Goal: Transaction & Acquisition: Purchase product/service

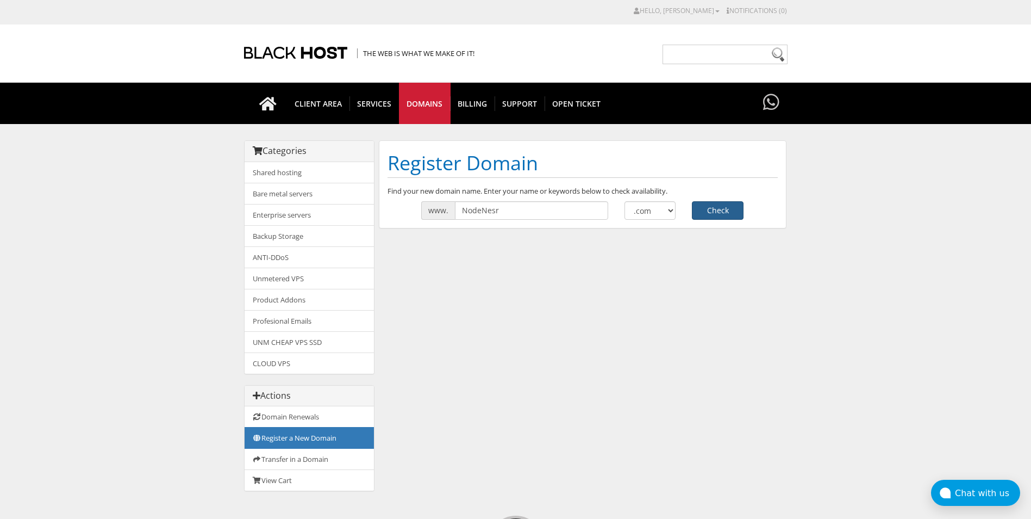
type input "NodeNesr"
click at [725, 213] on button "Check" at bounding box center [718, 210] width 52 height 18
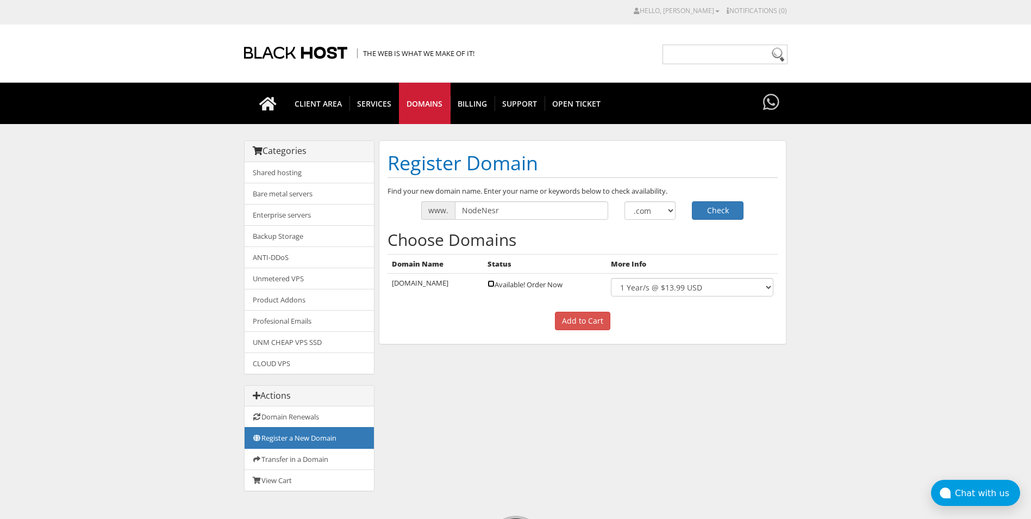
click at [489, 286] on input "checkbox" at bounding box center [491, 283] width 7 height 7
checkbox input "true"
click at [592, 315] on input "Add to Cart" at bounding box center [582, 320] width 55 height 18
click at [650, 278] on select "1 Year/s @ $13.99 USD" at bounding box center [692, 287] width 162 height 18
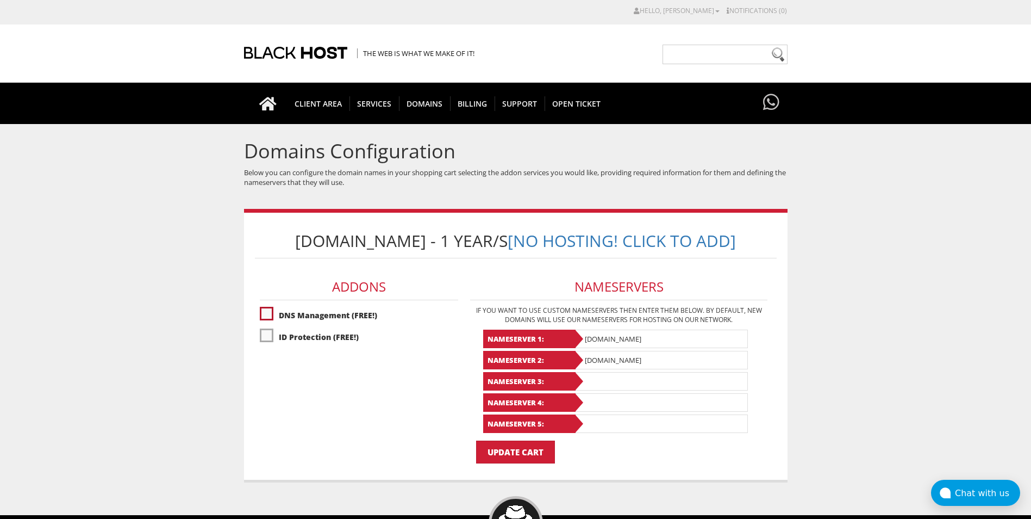
click at [326, 315] on label"] "DNS Management (FREE!)" at bounding box center [359, 314] width 198 height 19
checkbox input "true"
click at [334, 342] on label"] "ID Protection (FREE!)" at bounding box center [359, 336] width 198 height 19
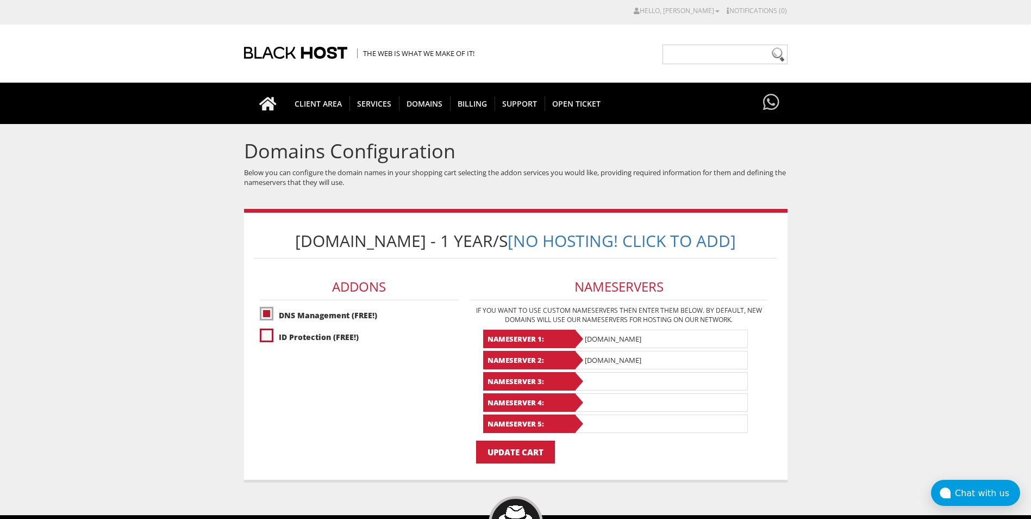
checkbox input "true"
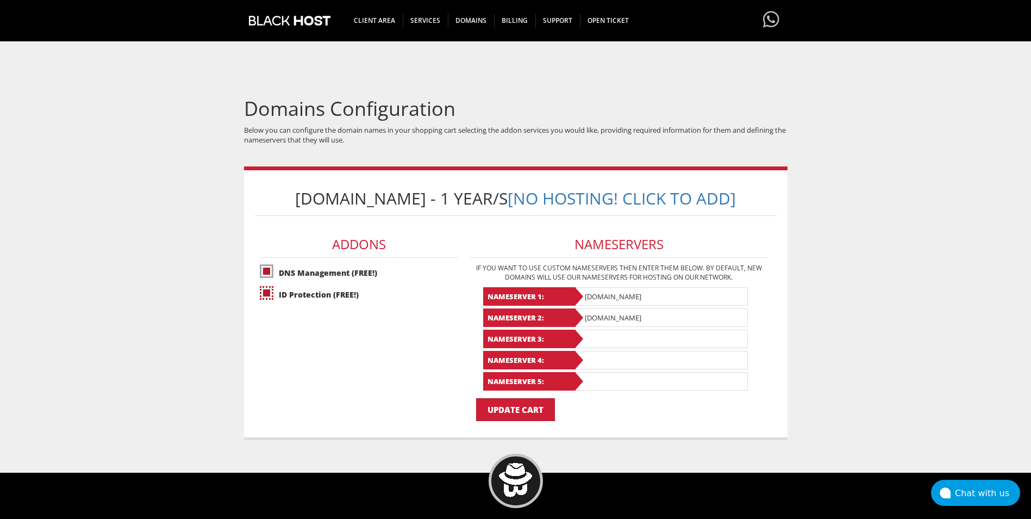
scroll to position [109, 0]
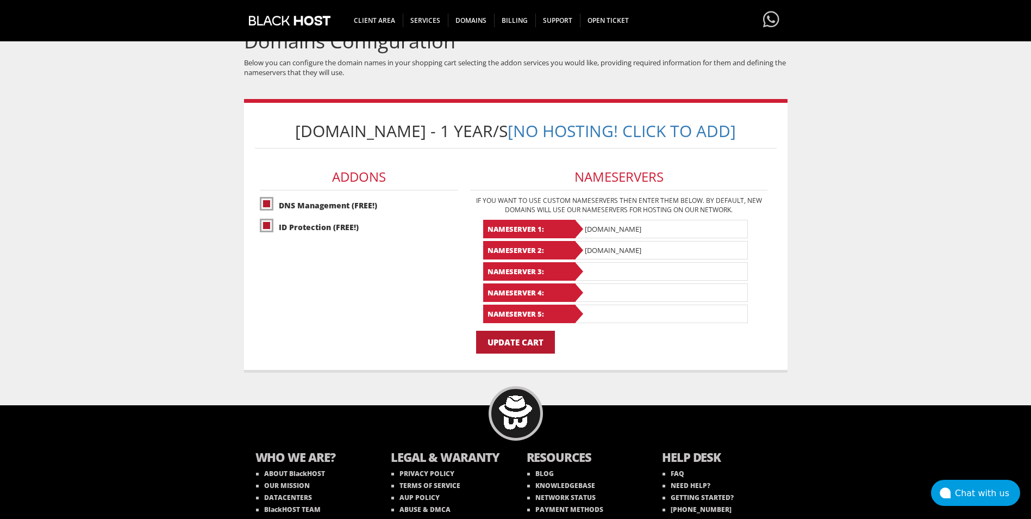
click at [539, 340] on input "Update Cart" at bounding box center [515, 341] width 79 height 23
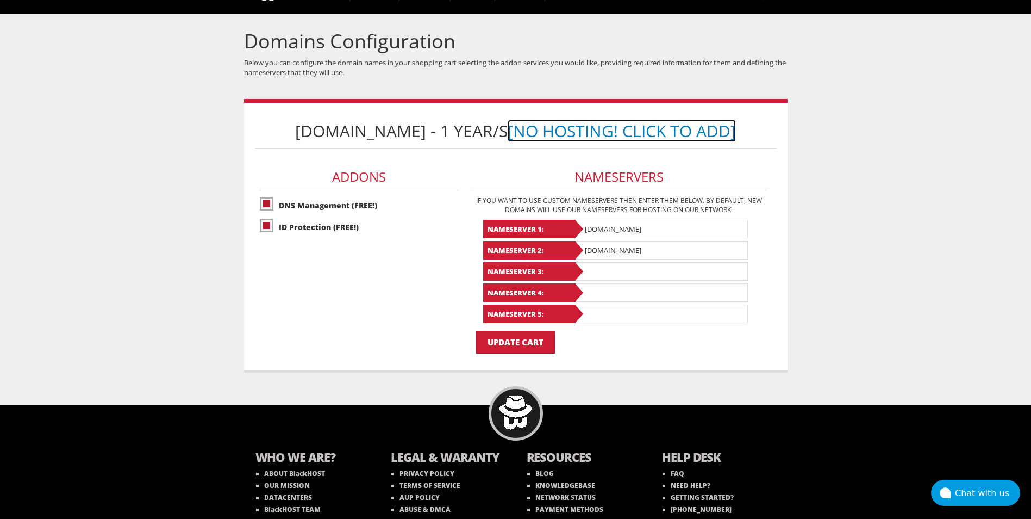
click at [543, 135] on link "[No Hosting! Click to Add]" at bounding box center [622, 131] width 228 height 22
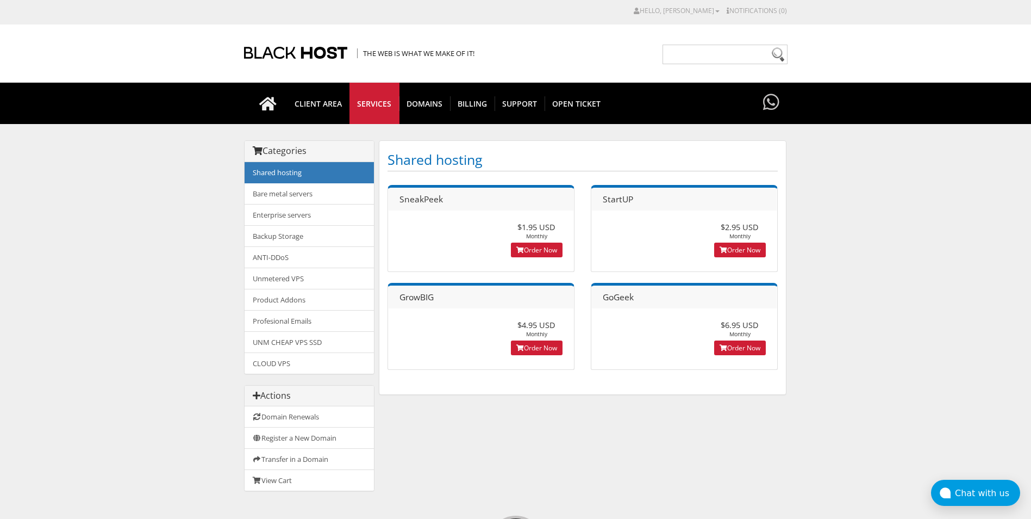
click at [555, 258] on div "SneakPeek $1.95 USD Monthly Order Now" at bounding box center [481, 228] width 187 height 87
click at [550, 251] on link "Order Now" at bounding box center [537, 249] width 52 height 15
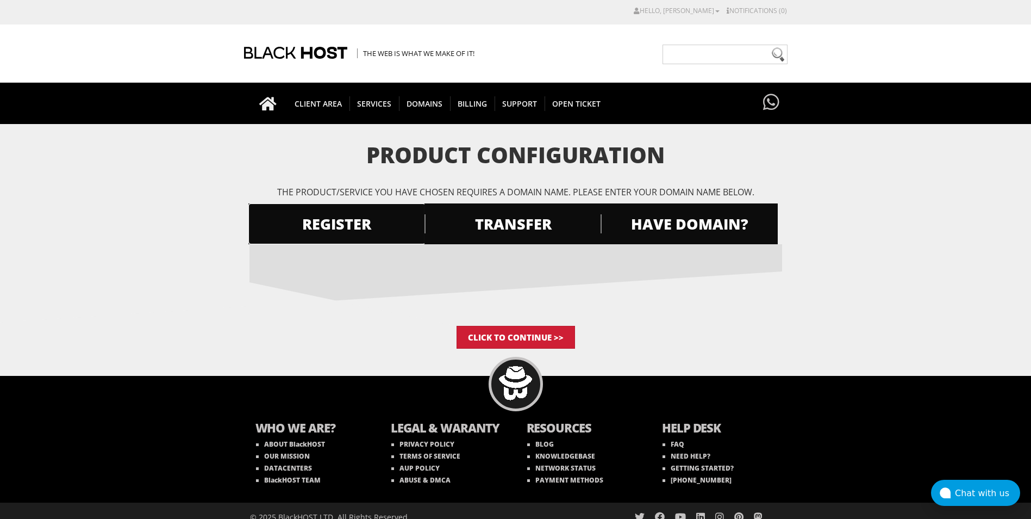
click at [337, 214] on span "REGISTER" at bounding box center [336, 223] width 177 height 19
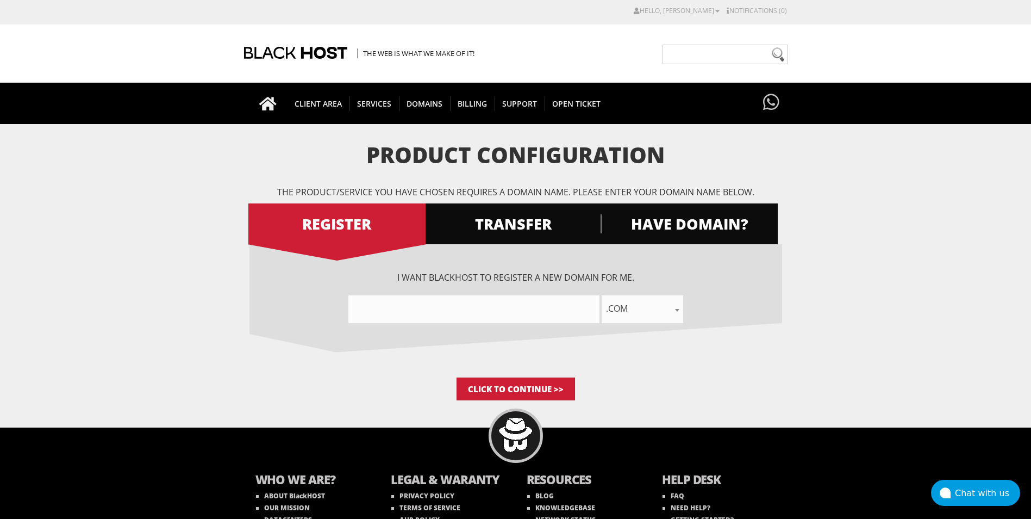
click at [426, 309] on input"] "text" at bounding box center [473, 309] width 251 height 28
paste input"] "NodeNesr"
type input"] "NodeNesr"
click at [525, 392] on input "Click to Continue >>" at bounding box center [516, 388] width 118 height 23
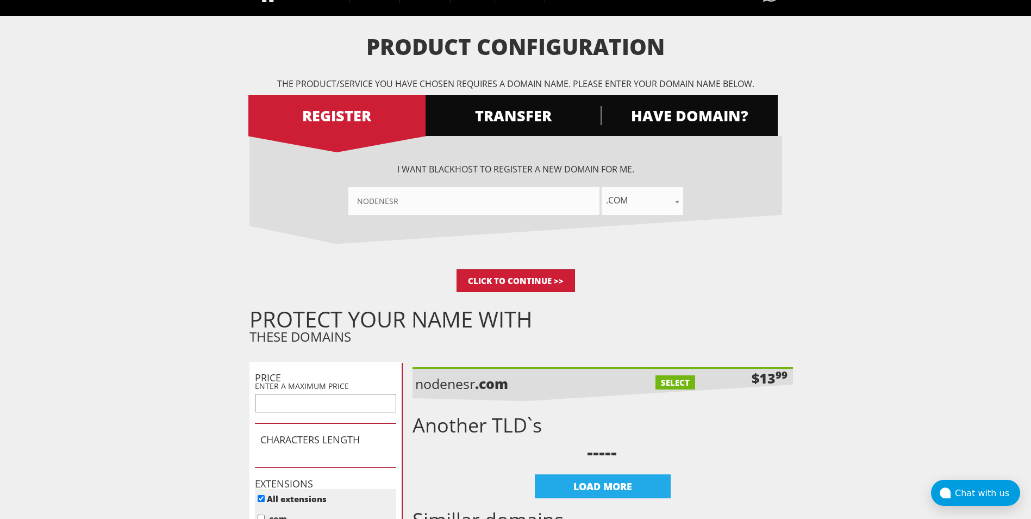
scroll to position [109, 0]
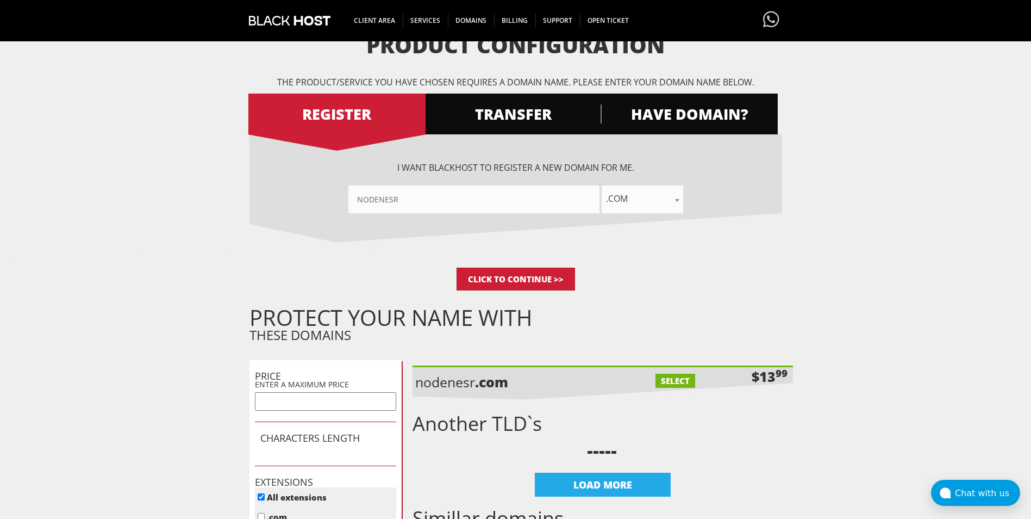
click at [680, 376] on label "SELECT" at bounding box center [675, 380] width 40 height 14
checkbox input "true"
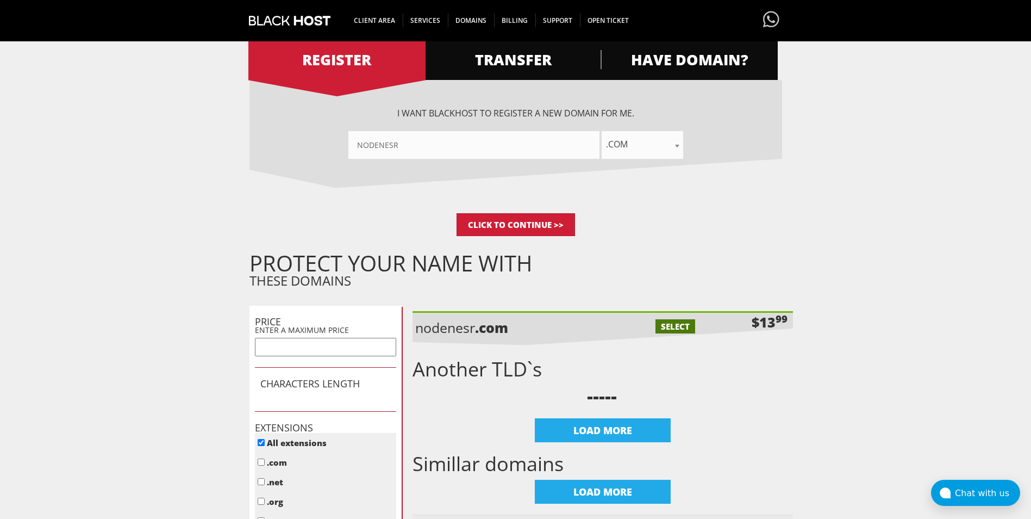
scroll to position [380, 0]
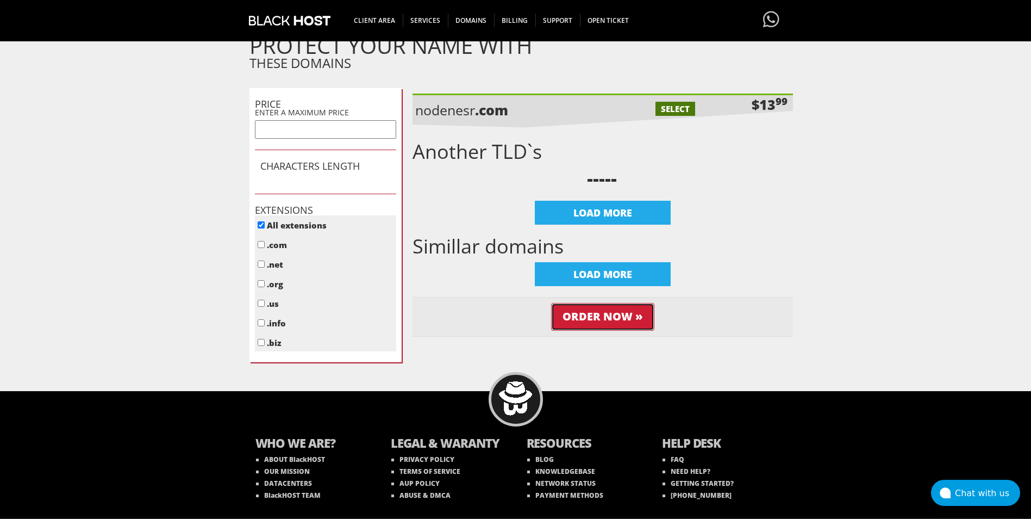
click at [625, 314] on input "Order Now »" at bounding box center [602, 317] width 103 height 28
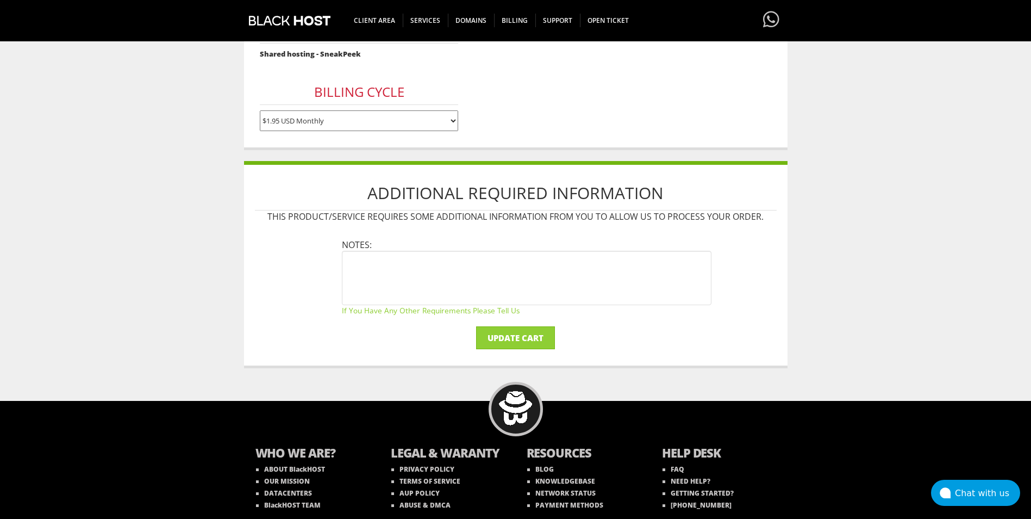
scroll to position [193, 0]
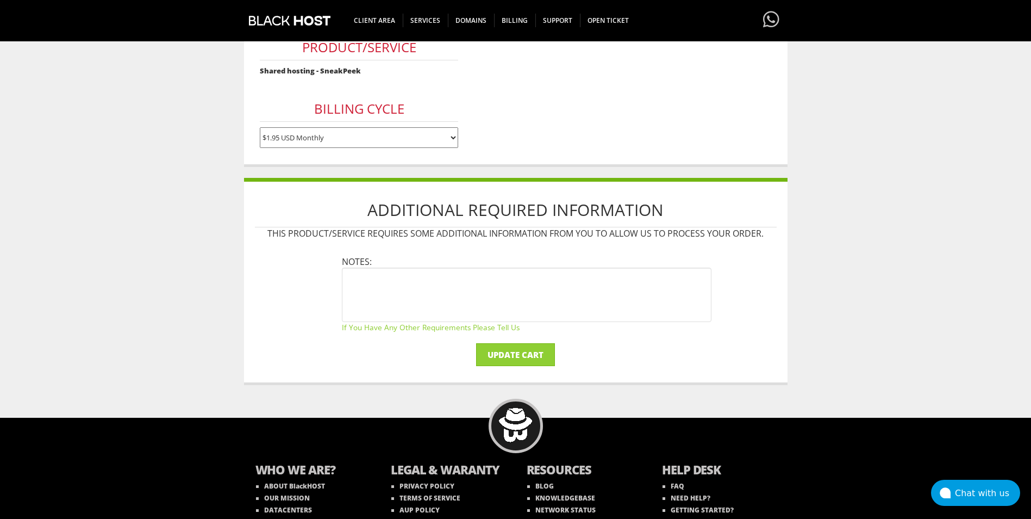
click at [416, 134] on select "$1.95 USD Monthly $17.95 USD Annually $35.90 USD Biennially" at bounding box center [359, 137] width 198 height 21
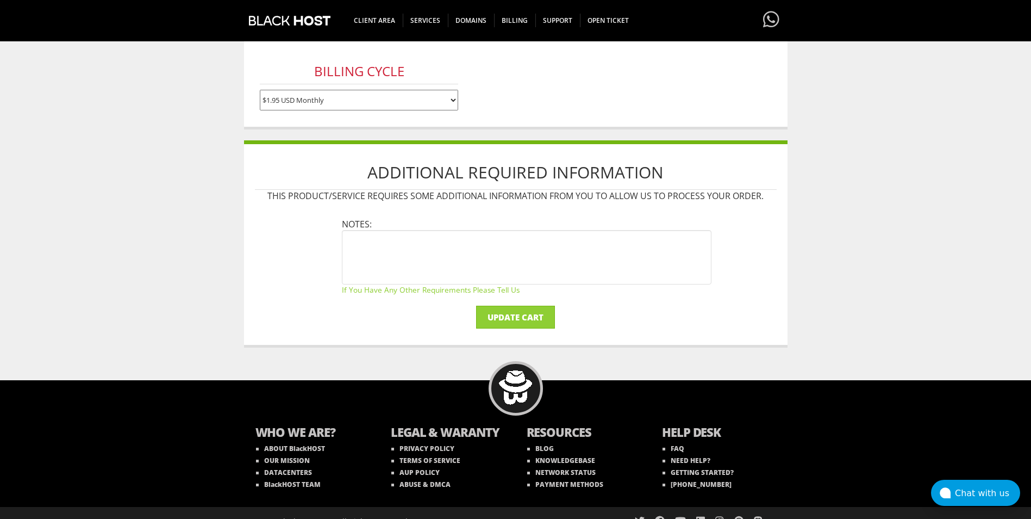
scroll to position [247, 0]
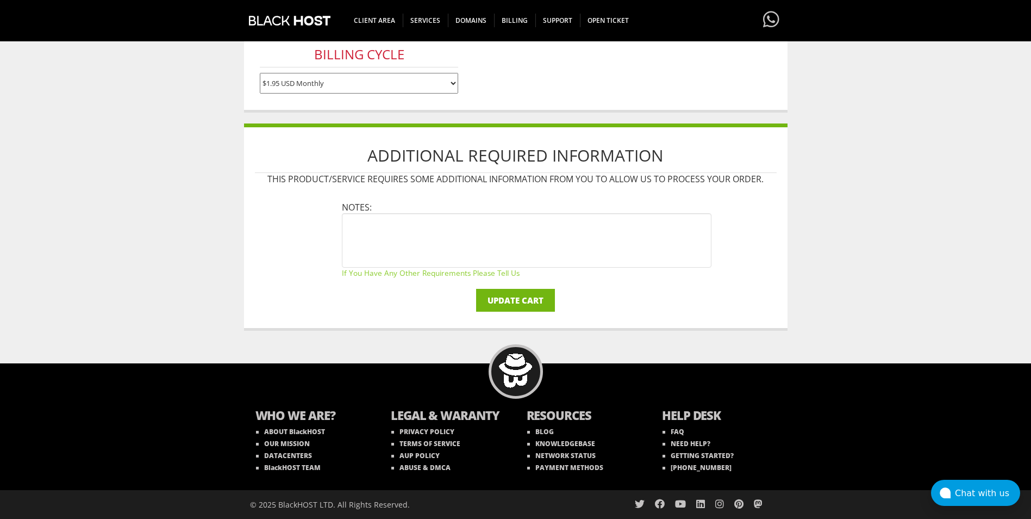
click at [543, 304] on input "Update Cart" at bounding box center [515, 300] width 79 height 23
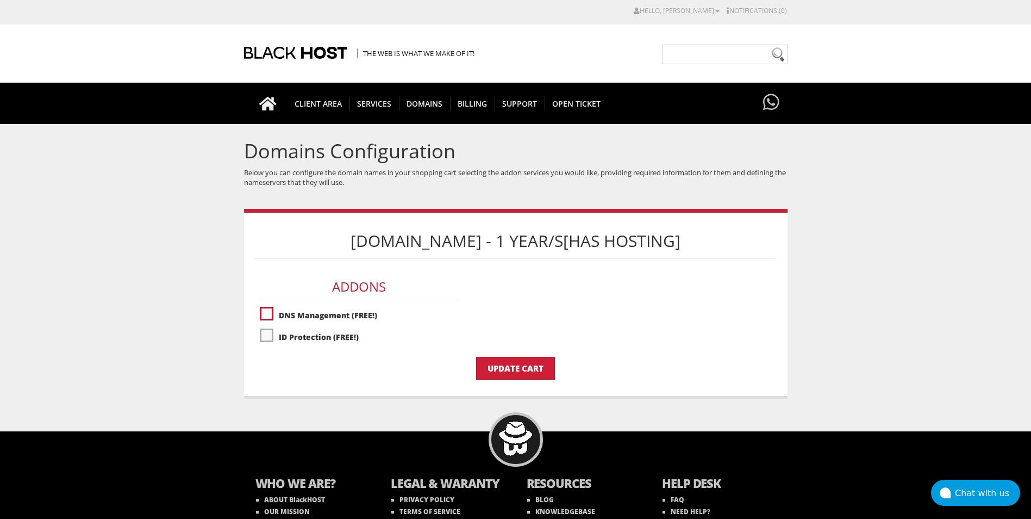
click at [317, 310] on label"] "DNS Management (FREE!)" at bounding box center [359, 314] width 198 height 19
checkbox input "true"
click at [310, 338] on label"] "ID Protection (FREE!)" at bounding box center [359, 336] width 198 height 19
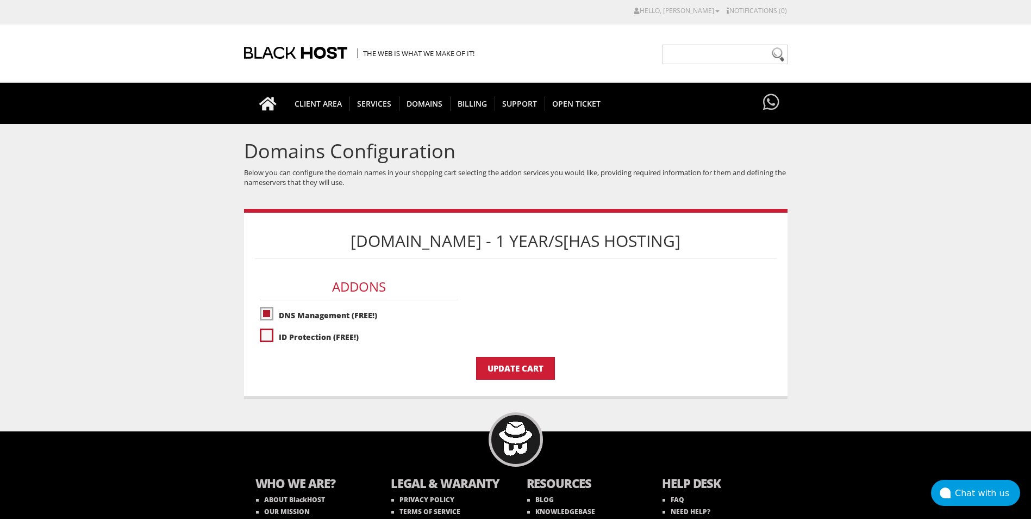
checkbox input "true"
click at [528, 370] on input "Update Cart" at bounding box center [515, 368] width 79 height 23
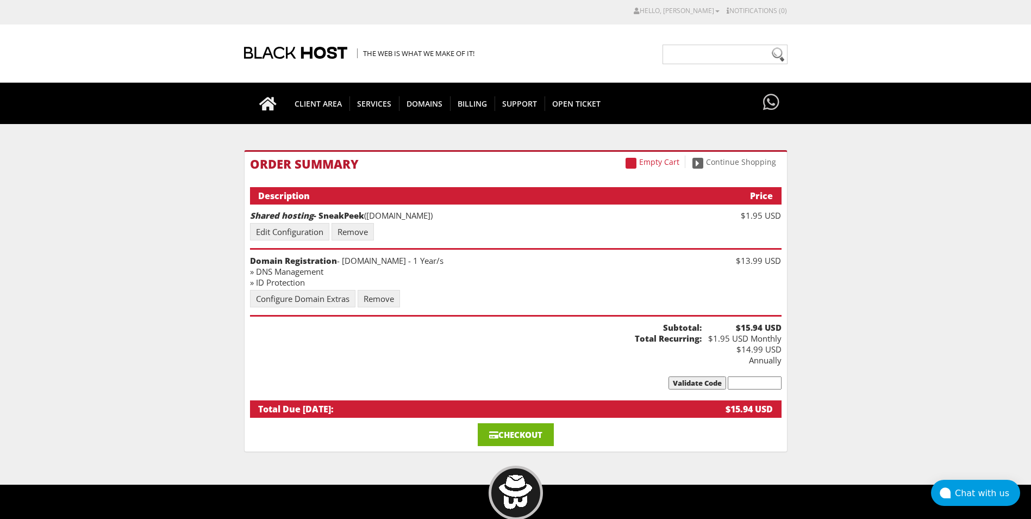
click at [518, 427] on link "Checkout" at bounding box center [516, 434] width 76 height 23
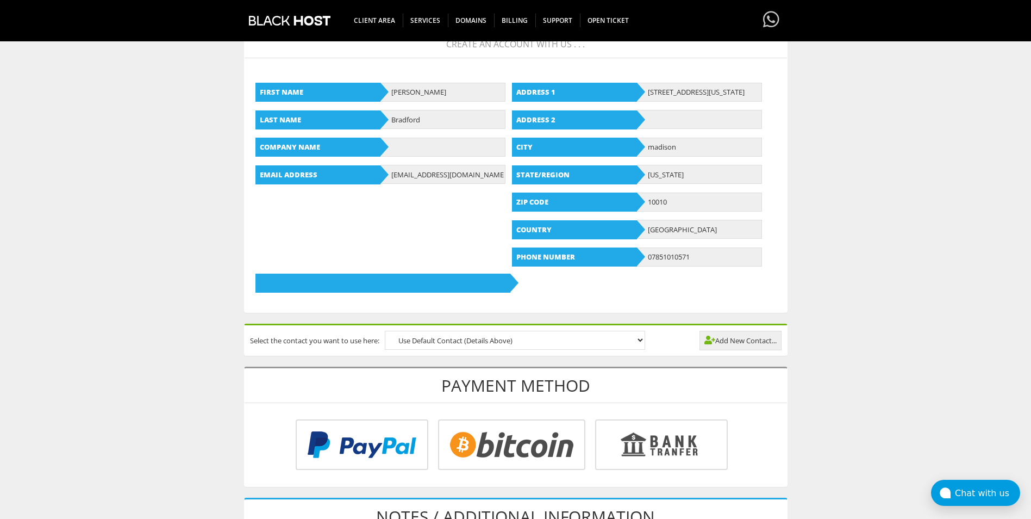
scroll to position [163, 0]
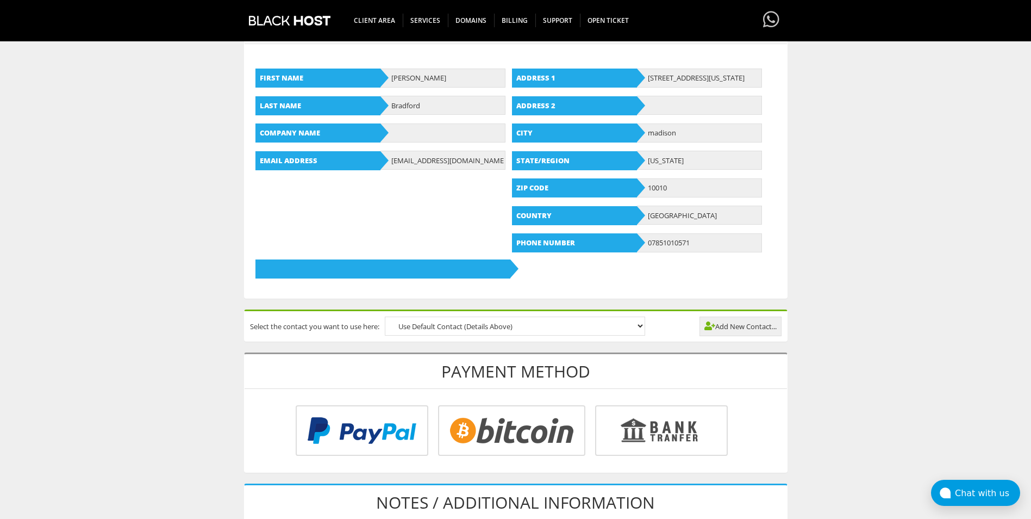
type input "giveawaylink3e3@gmail.com"
click at [480, 433] on input "radio" at bounding box center [509, 432] width 147 height 51
radio input "true"
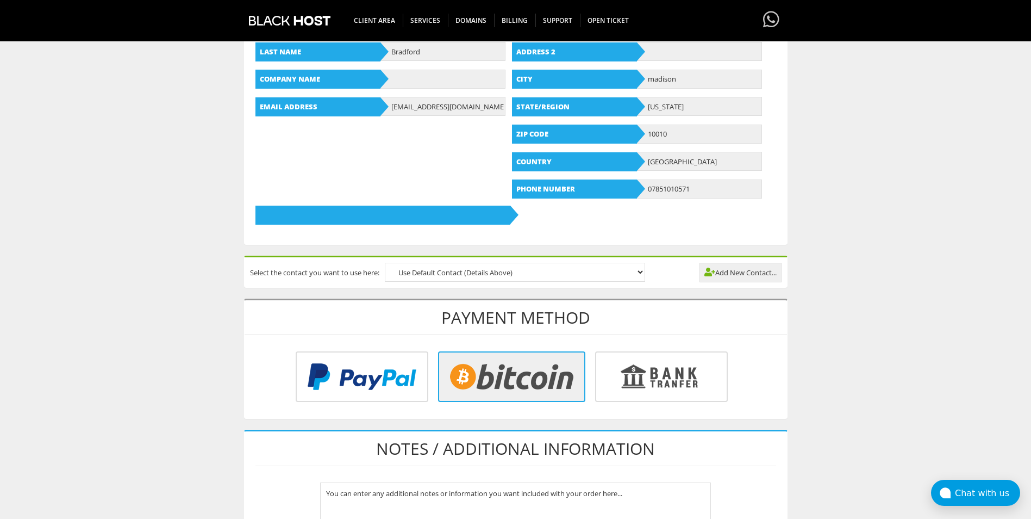
scroll to position [380, 0]
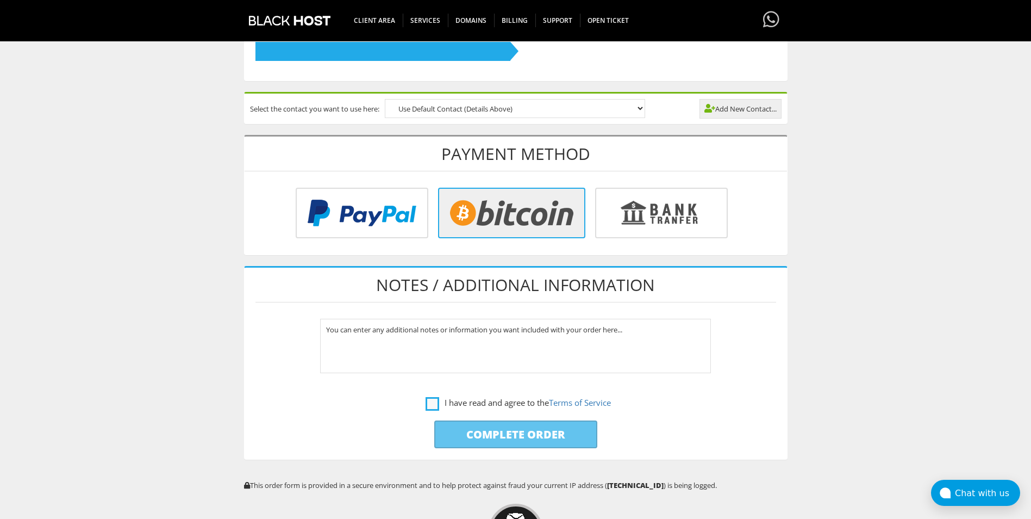
click at [431, 399] on label "I have read and agree to the Terms of Service" at bounding box center [518, 403] width 185 height 14
checkbox input "true"
click at [489, 429] on input "Complete Order" at bounding box center [515, 434] width 163 height 28
type input "Please Wait..."
